Goal: Task Accomplishment & Management: Manage account settings

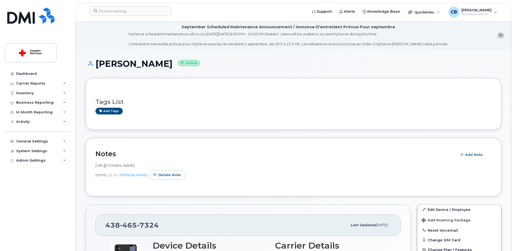
scroll to position [54, 0]
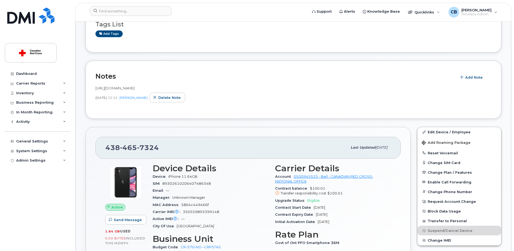
scroll to position [27, 0]
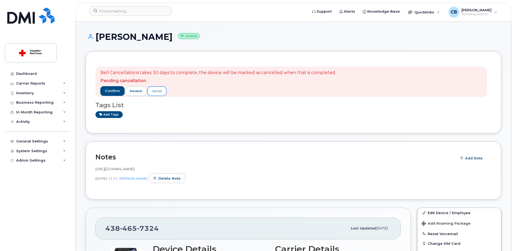
click at [158, 90] on div "cancel" at bounding box center [157, 91] width 10 height 5
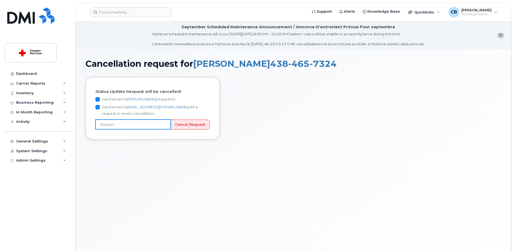
click at [165, 124] on input "text" at bounding box center [132, 125] width 75 height 10
type input "User still using device"
click at [189, 125] on input "Cancel Request" at bounding box center [189, 125] width 39 height 10
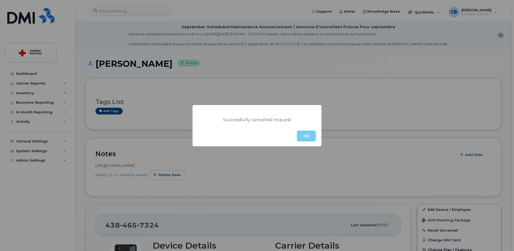
click at [304, 136] on button "OK" at bounding box center [306, 136] width 19 height 11
